Goal: Task Accomplishment & Management: Complete application form

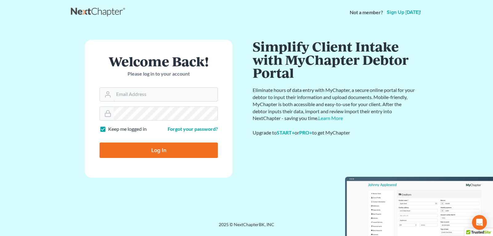
type input "[EMAIL_ADDRESS][DOMAIN_NAME]"
click at [155, 148] on input "Log In" at bounding box center [158, 149] width 118 height 15
type input "Thinking..."
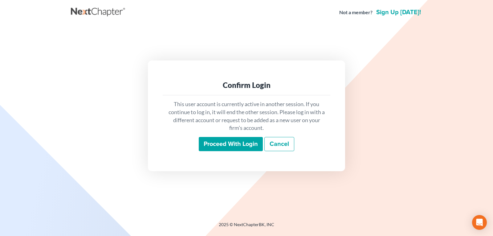
click at [217, 146] on input "Proceed with login" at bounding box center [231, 144] width 64 height 14
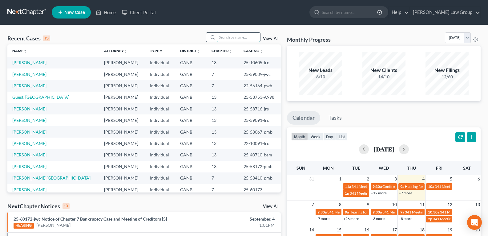
click at [236, 36] on input "search" at bounding box center [238, 37] width 43 height 9
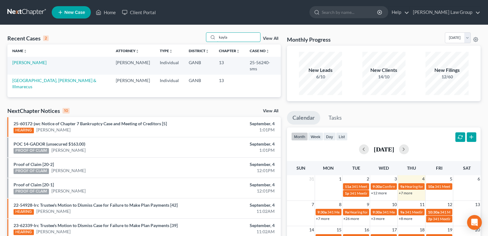
type input "kayla"
drag, startPoint x: 239, startPoint y: 64, endPoint x: 259, endPoint y: 66, distance: 20.5
click at [259, 66] on td "25-56240-sms" at bounding box center [263, 66] width 36 height 18
click at [267, 109] on link "View All" at bounding box center [270, 111] width 15 height 4
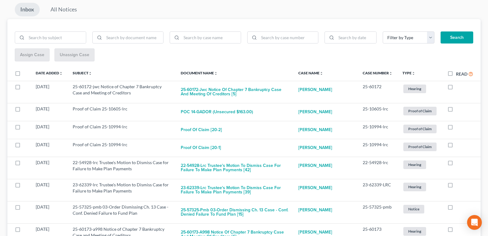
scroll to position [92, 0]
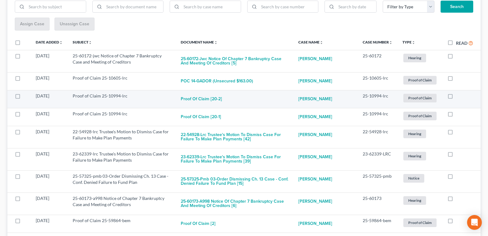
click at [416, 99] on span "Proof of Claim" at bounding box center [419, 98] width 33 height 8
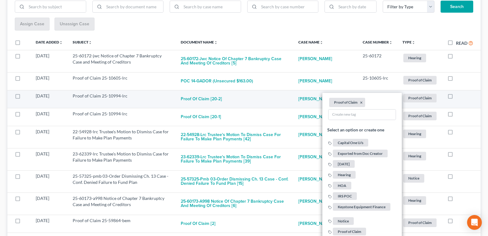
click at [416, 99] on span "Proof of Claim" at bounding box center [419, 98] width 33 height 8
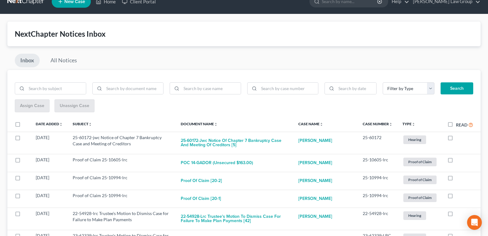
scroll to position [0, 0]
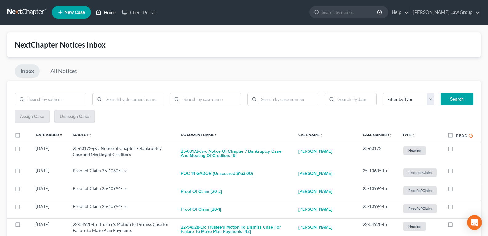
click at [105, 13] on link "Home" at bounding box center [106, 12] width 26 height 11
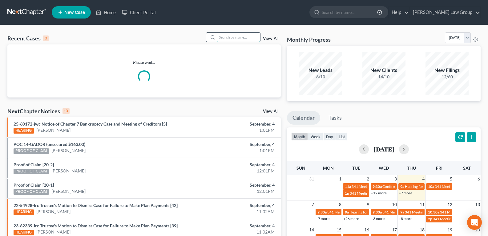
drag, startPoint x: 226, startPoint y: 34, endPoint x: 222, endPoint y: 37, distance: 4.8
click at [224, 35] on input "search" at bounding box center [238, 37] width 43 height 9
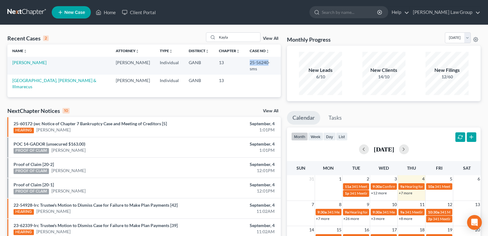
drag, startPoint x: 235, startPoint y: 62, endPoint x: 258, endPoint y: 65, distance: 22.6
click at [258, 65] on td "25-56240-sms" at bounding box center [263, 66] width 36 height 18
copy td "25-56240"
click at [111, 12] on link "Home" at bounding box center [106, 12] width 26 height 11
click at [240, 39] on input "Kayla" at bounding box center [238, 37] width 43 height 9
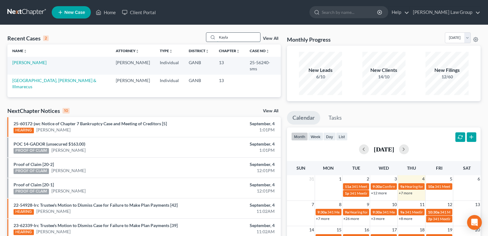
click at [240, 38] on input "Kayla" at bounding box center [238, 37] width 43 height 9
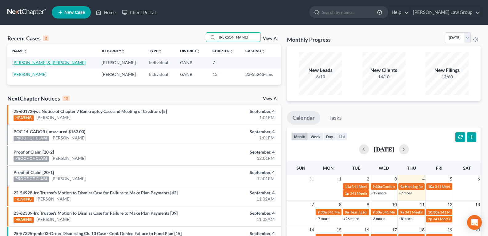
type input "Lundy"
click at [52, 62] on link "Wallace-Lundy, Portia & Lundy, Paul" at bounding box center [48, 62] width 73 height 5
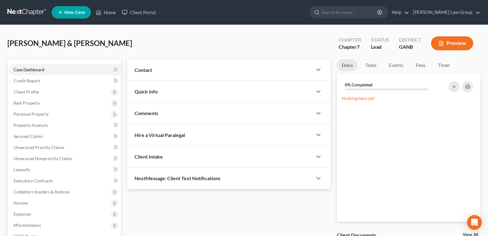
click at [456, 43] on button "Preview" at bounding box center [452, 43] width 42 height 14
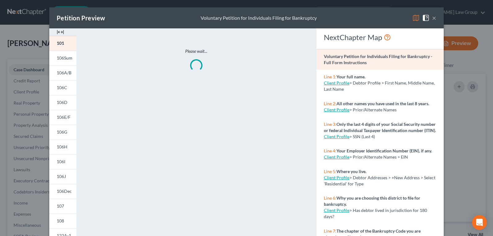
click at [60, 30] on img at bounding box center [60, 31] width 7 height 7
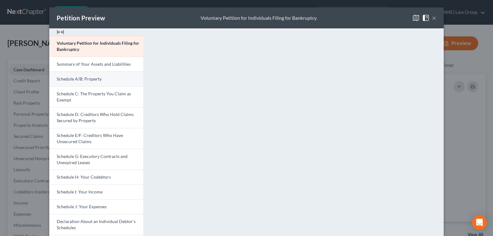
click at [78, 82] on link "Schedule A/B: Property" at bounding box center [96, 78] width 94 height 15
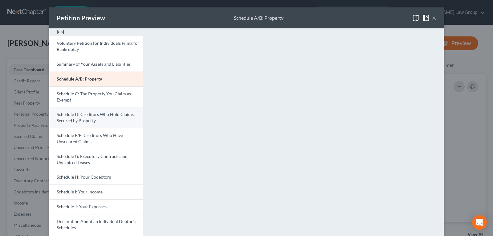
click at [77, 117] on link "Schedule D: Creditors Who Hold Claims Secured by Property" at bounding box center [96, 117] width 94 height 21
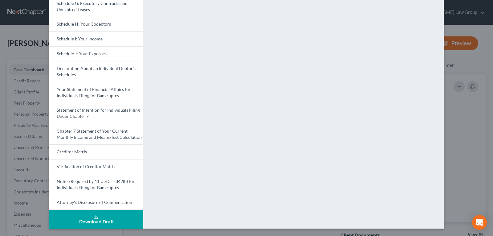
scroll to position [30, 0]
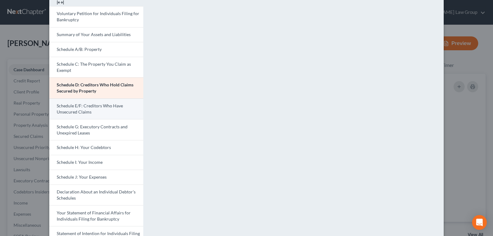
click at [95, 107] on span "Schedule E/F: Creditors Who Have Unsecured Claims" at bounding box center [90, 108] width 66 height 11
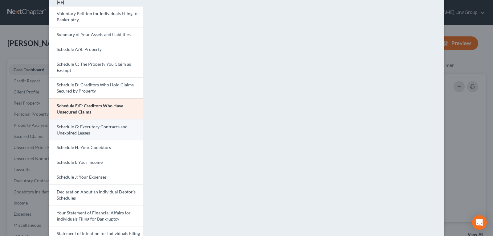
click at [91, 127] on span "Schedule G: Executory Contracts and Unexpired Leases" at bounding box center [92, 129] width 71 height 11
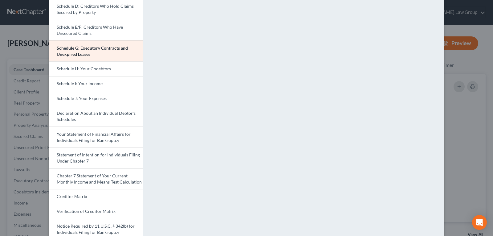
scroll to position [122, 0]
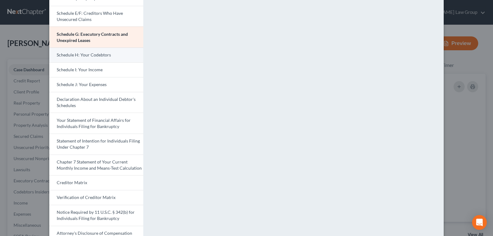
click at [78, 56] on span "Schedule H: Your Codebtors" at bounding box center [84, 54] width 54 height 5
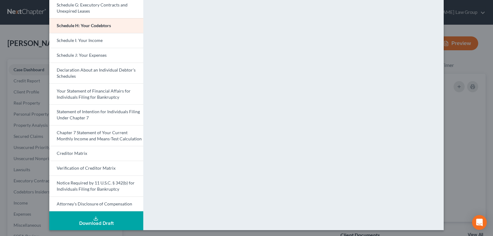
scroll to position [153, 0]
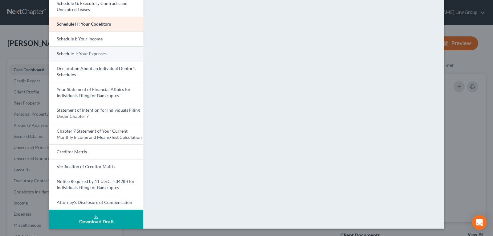
click at [83, 40] on span "Schedule I: Your Income" at bounding box center [80, 38] width 46 height 5
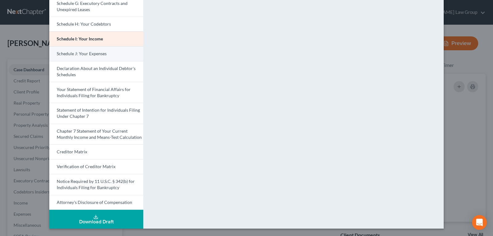
click at [70, 52] on span "Schedule J: Your Expenses" at bounding box center [82, 53] width 50 height 5
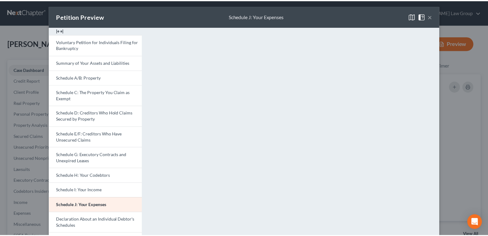
scroll to position [0, 0]
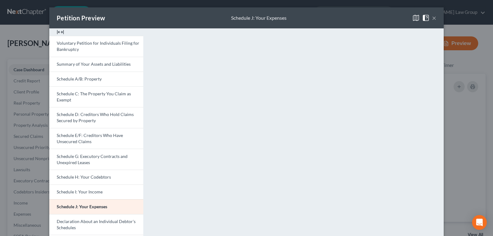
click at [432, 19] on button "×" at bounding box center [434, 17] width 4 height 7
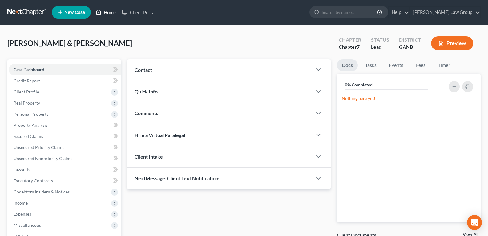
click at [106, 14] on link "Home" at bounding box center [106, 12] width 26 height 11
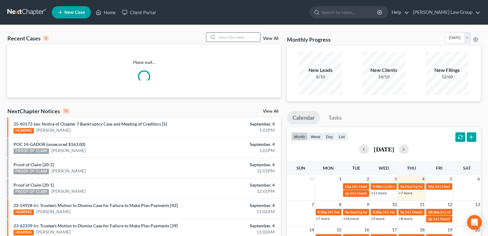
click at [237, 37] on input "search" at bounding box center [238, 37] width 43 height 9
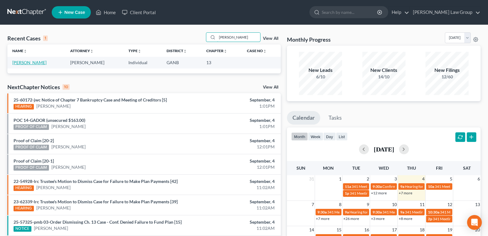
type input "Headen"
click at [35, 63] on link "Headen, William" at bounding box center [29, 62] width 34 height 5
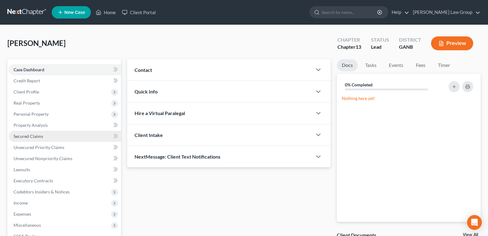
click at [39, 137] on span "Secured Claims" at bounding box center [29, 135] width 30 height 5
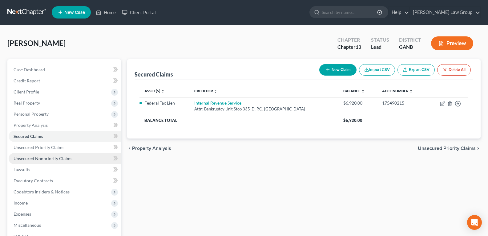
click at [30, 158] on span "Unsecured Nonpriority Claims" at bounding box center [43, 158] width 59 height 5
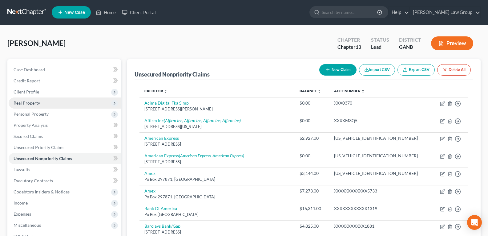
click at [31, 102] on span "Real Property" at bounding box center [27, 102] width 26 height 5
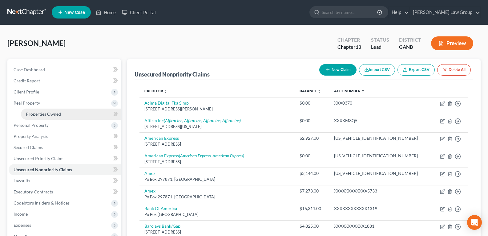
click at [55, 116] on span "Properties Owned" at bounding box center [43, 113] width 35 height 5
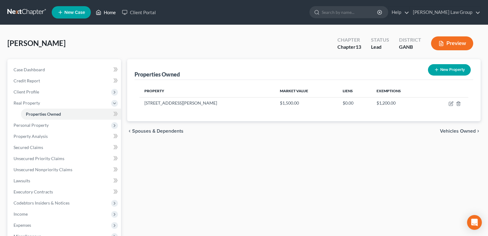
click at [104, 13] on link "Home" at bounding box center [106, 12] width 26 height 11
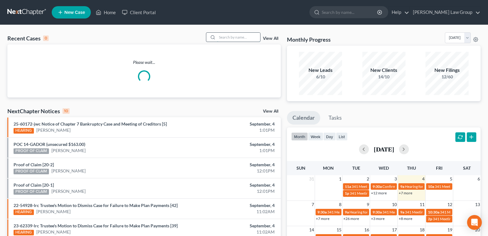
click at [224, 38] on input "search" at bounding box center [238, 37] width 43 height 9
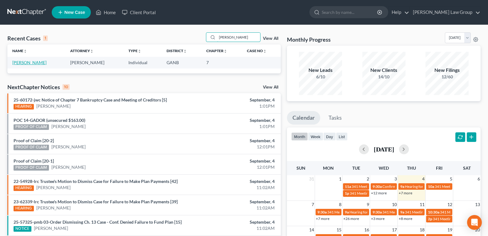
type input "tyson"
click at [24, 64] on link "Tyson, Timothy" at bounding box center [29, 62] width 34 height 5
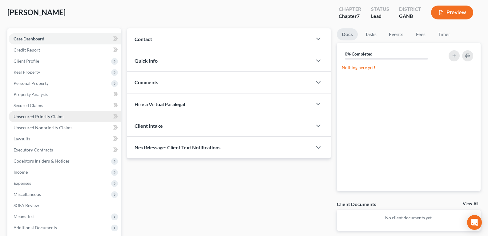
click at [49, 119] on span "Unsecured Priority Claims" at bounding box center [39, 116] width 51 height 5
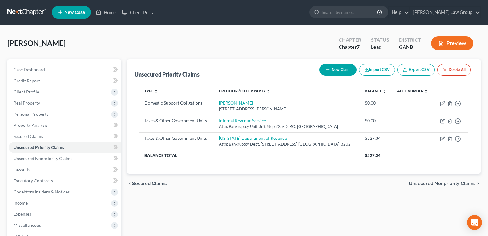
click at [327, 72] on icon "button" at bounding box center [328, 69] width 5 height 5
select select "0"
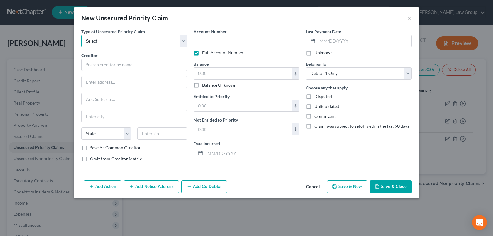
click at [119, 39] on select "Select Taxes & Other Government Units Domestic Support Obligations Extensions o…" at bounding box center [134, 41] width 106 height 12
select select "1"
click at [81, 35] on select "Select Taxes & Other Government Units Domestic Support Obligations Extensions o…" at bounding box center [134, 41] width 106 height 12
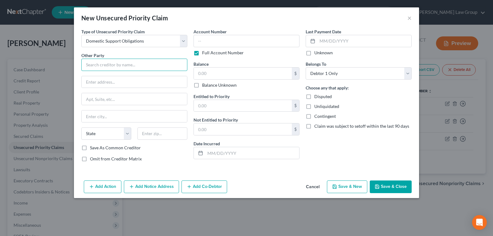
click at [118, 66] on input "text" at bounding box center [134, 65] width 106 height 12
type input "Department of Human Services Division of Child Support Services"
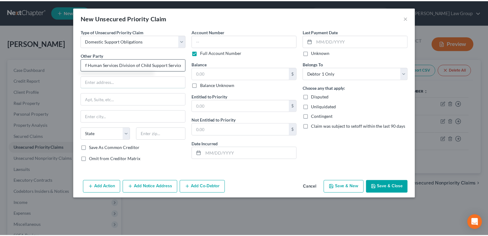
scroll to position [0, 0]
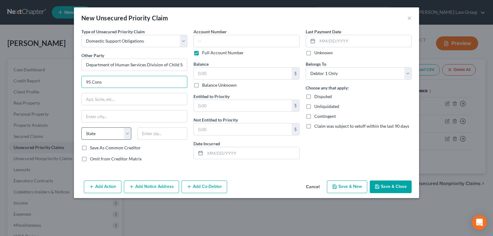
type input "95 Constitution Blvd."
type input "Suite 215"
type input "Lawrenceville"
type input "30046"
select select "10"
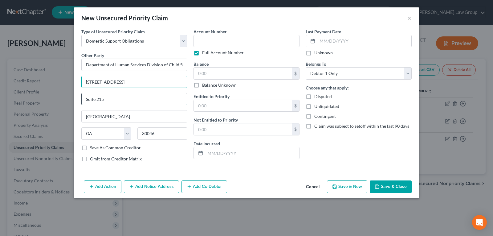
click at [123, 101] on input "Suite 215" at bounding box center [134, 99] width 105 height 12
type input "S"
type input "Suite 200"
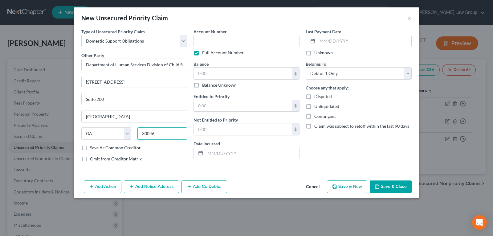
click at [170, 131] on input "30046" at bounding box center [162, 133] width 50 height 12
click at [152, 93] on input "Suite 200" at bounding box center [134, 99] width 105 height 12
click at [395, 185] on button "Save & Close" at bounding box center [391, 186] width 42 height 13
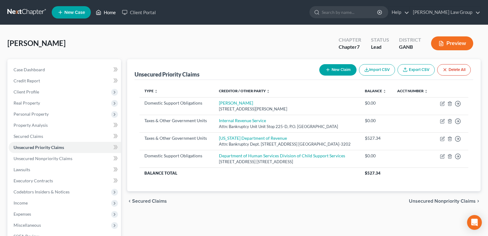
click at [107, 10] on link "Home" at bounding box center [106, 12] width 26 height 11
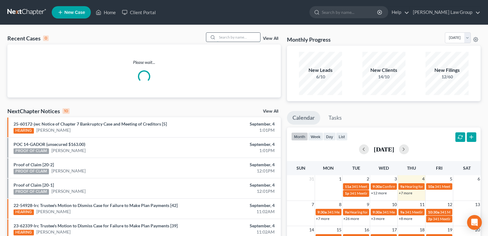
click at [226, 37] on input "search" at bounding box center [238, 37] width 43 height 9
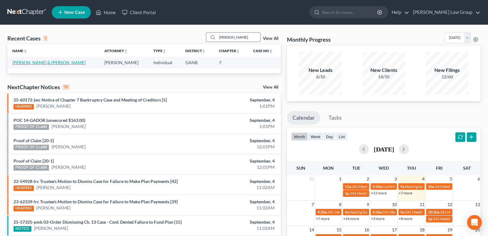
type input "portia"
click at [33, 64] on link "Wallace-Lundy, Portia & Lundy, Paul" at bounding box center [48, 62] width 73 height 5
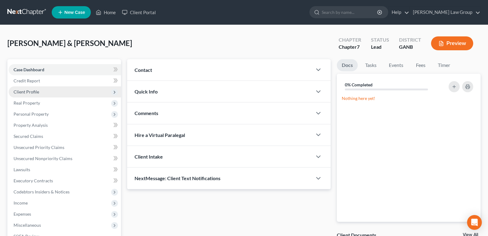
click at [29, 95] on span "Client Profile" at bounding box center [65, 91] width 112 height 11
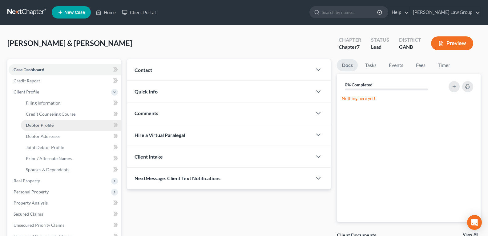
click at [34, 128] on link "Debtor Profile" at bounding box center [71, 125] width 100 height 11
select select "1"
select select "3"
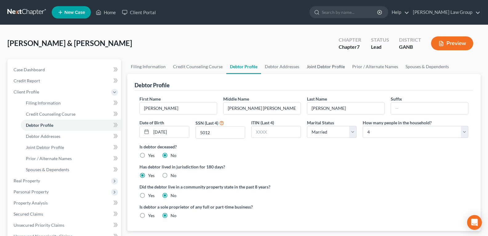
click at [312, 69] on link "Joint Debtor Profile" at bounding box center [326, 66] width 46 height 15
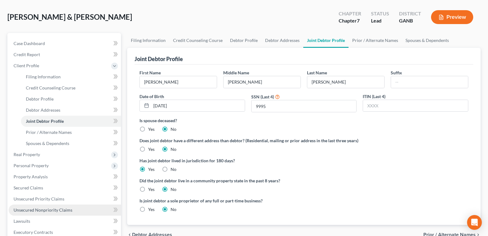
scroll to position [62, 0]
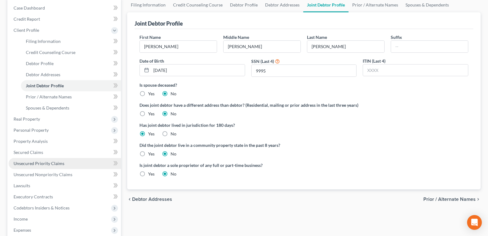
click at [41, 164] on span "Unsecured Priority Claims" at bounding box center [39, 162] width 51 height 5
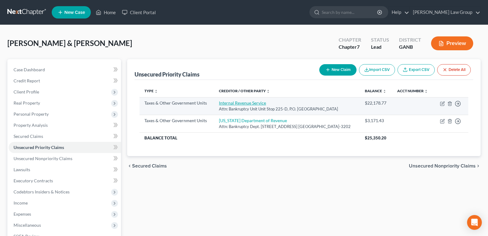
click at [219, 105] on link "Internal Revenue Service" at bounding box center [242, 102] width 47 height 5
select select "0"
select select "10"
select select "2"
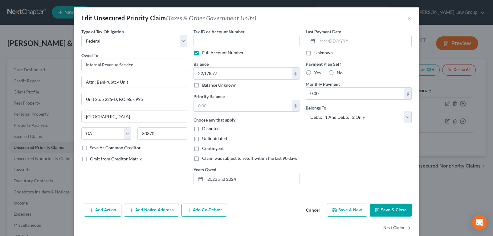
click at [309, 209] on button "Cancel" at bounding box center [312, 210] width 23 height 12
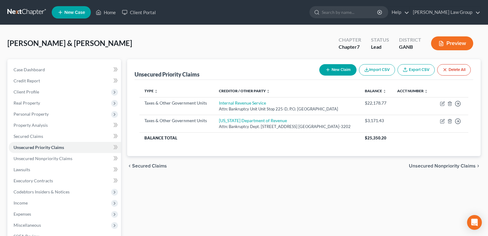
click at [192, 156] on div "Type expand_more expand_less unfold_more Creditor / Other Party expand_more exp…" at bounding box center [304, 118] width 339 height 76
click at [108, 14] on link "Home" at bounding box center [106, 12] width 26 height 11
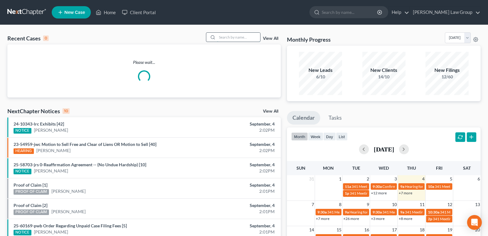
click at [222, 37] on input "search" at bounding box center [238, 37] width 43 height 9
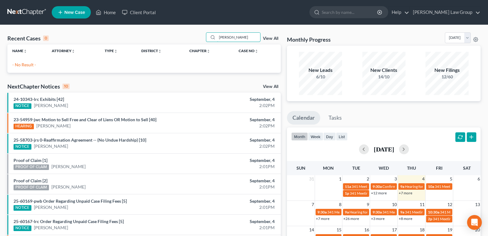
type input "Timmons"
